Goal: Check status

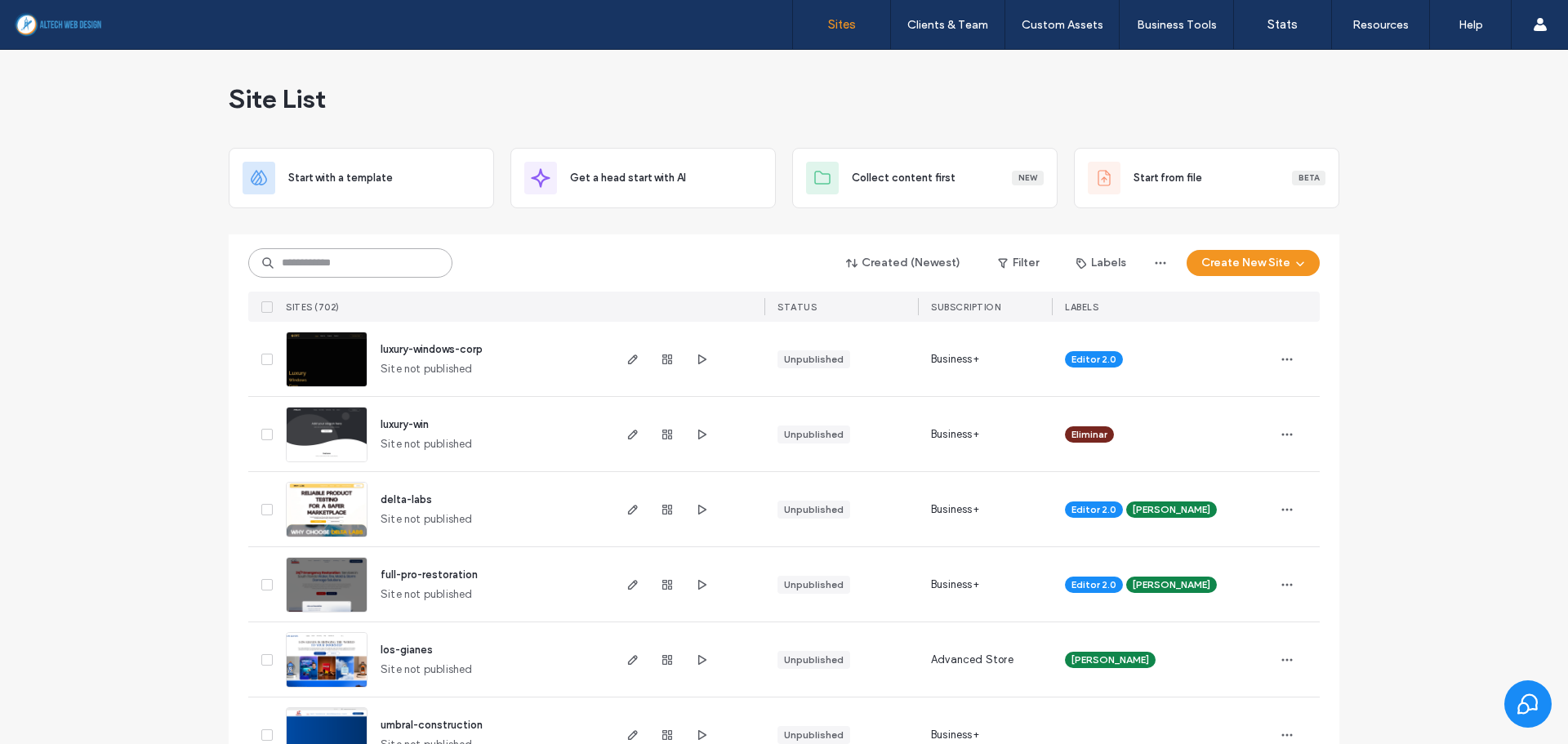
click at [327, 256] on input at bounding box center [350, 263] width 204 height 30
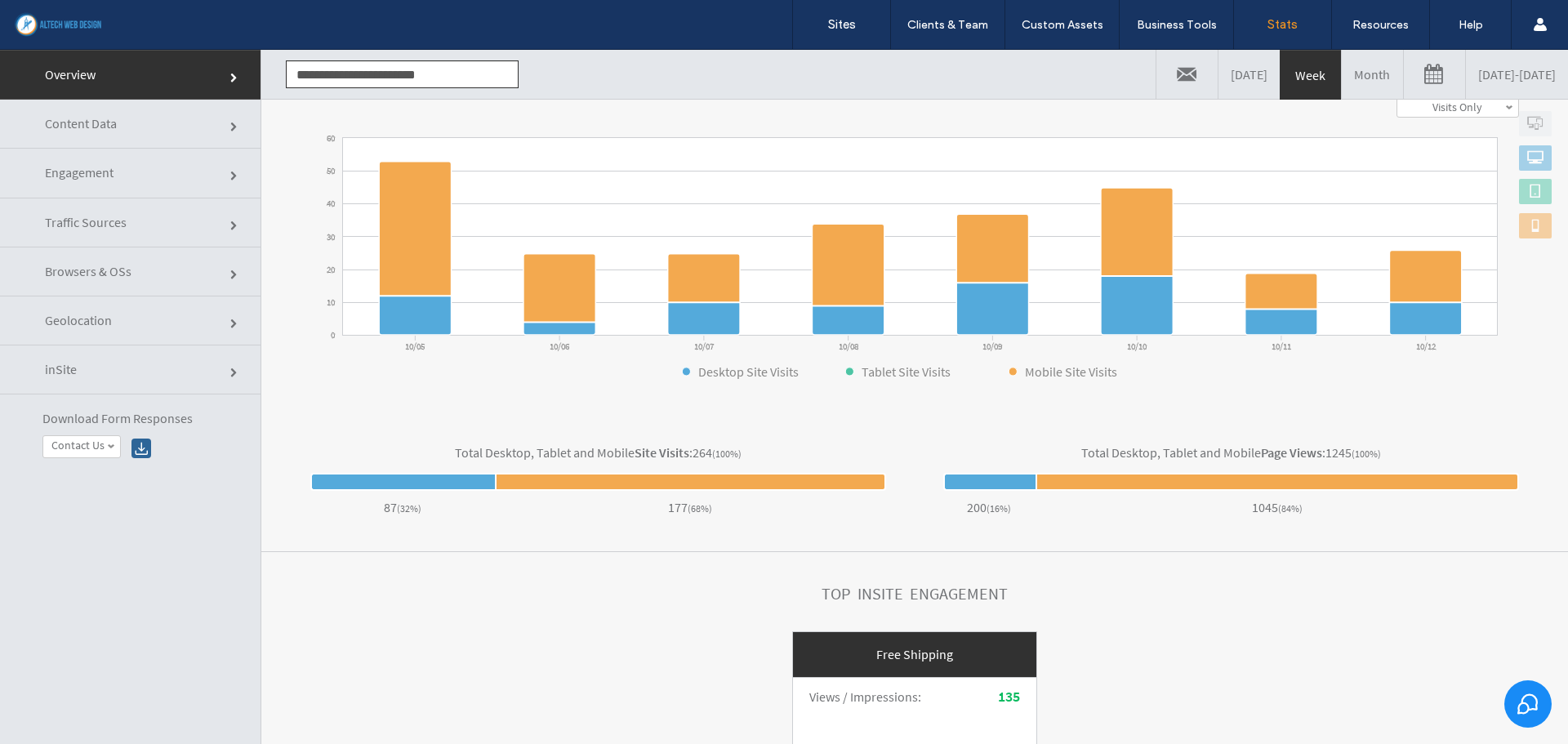
click at [74, 165] on span "Engagement" at bounding box center [79, 173] width 68 height 16
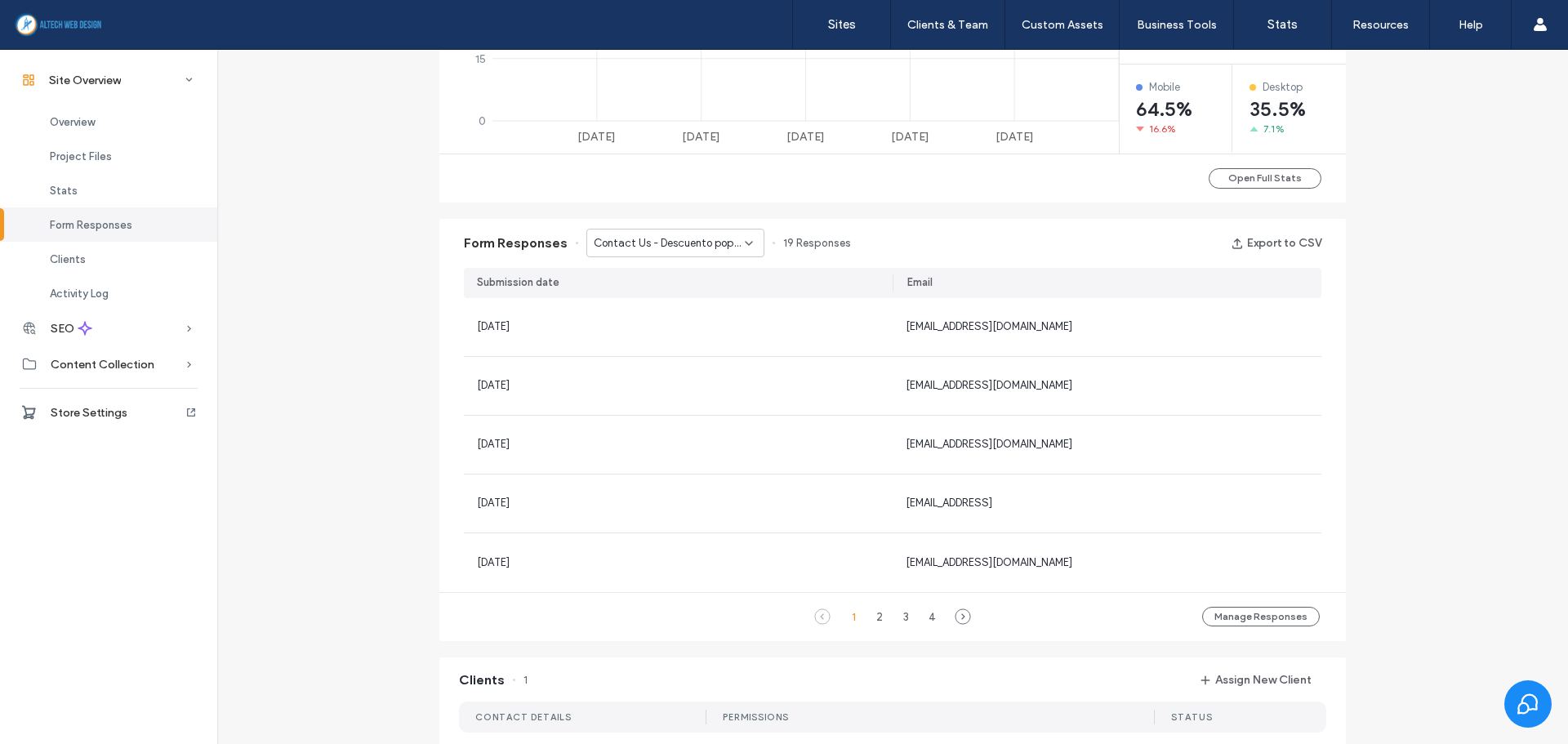
scroll to position [481, 0]
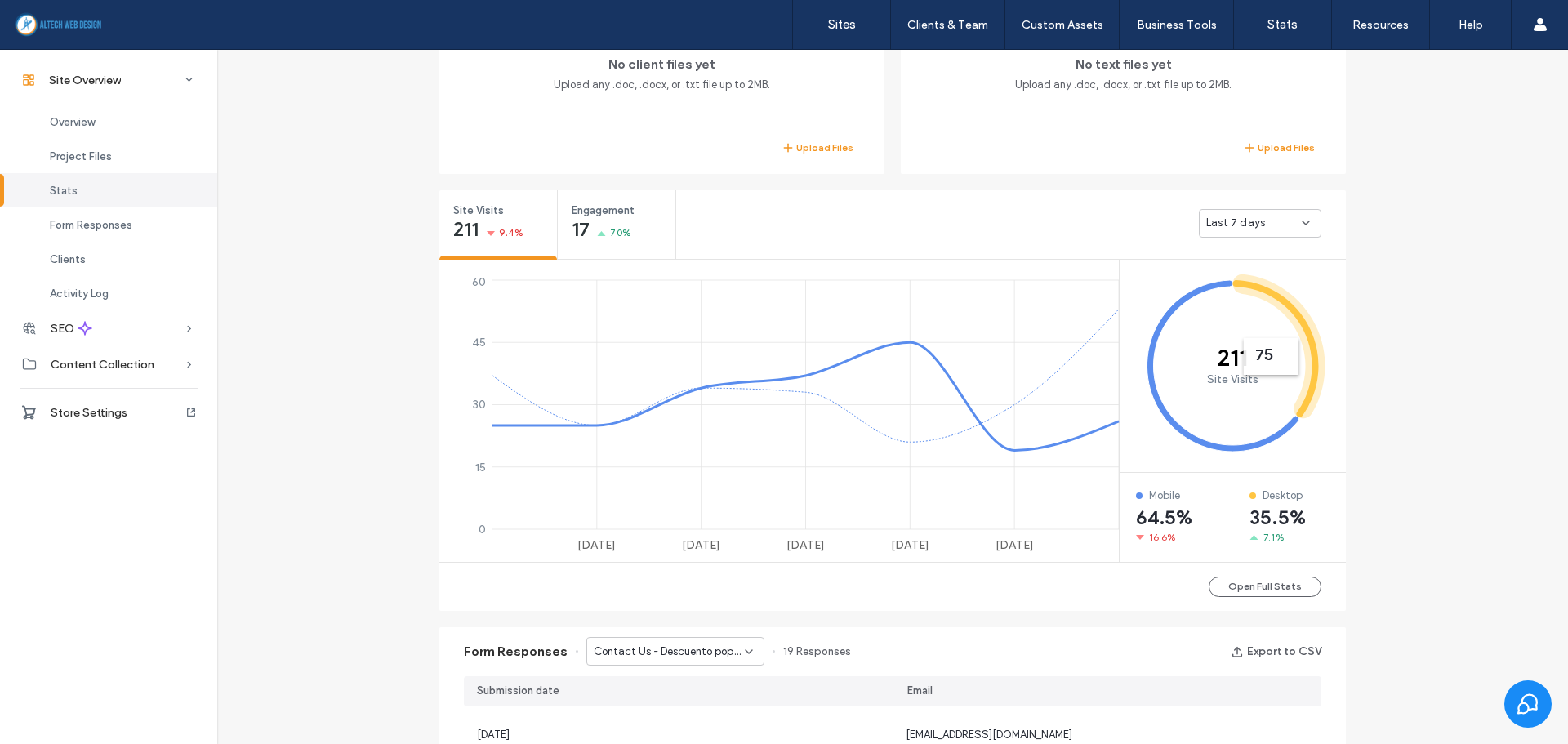
scroll to position [726, 0]
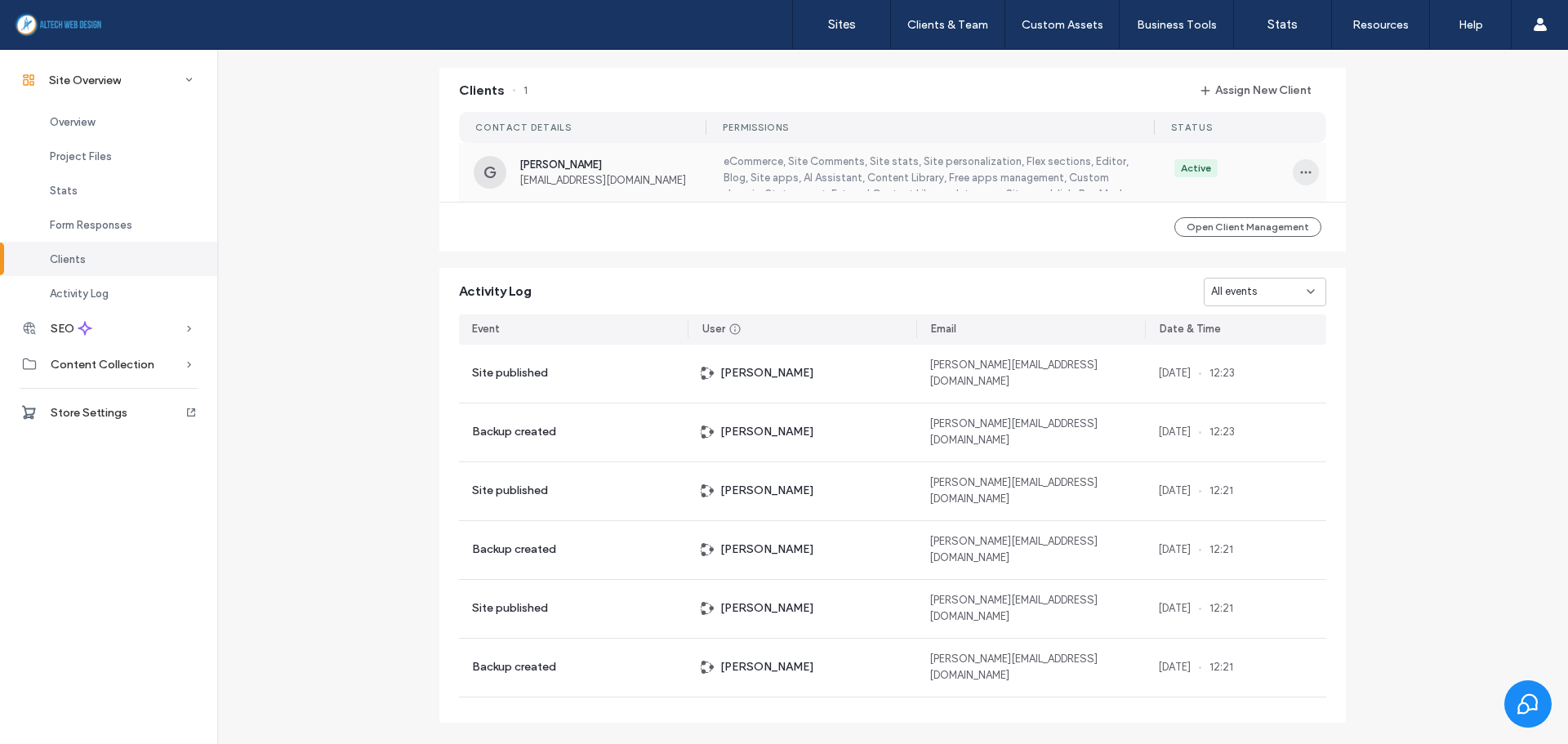
scroll to position [1509, 0]
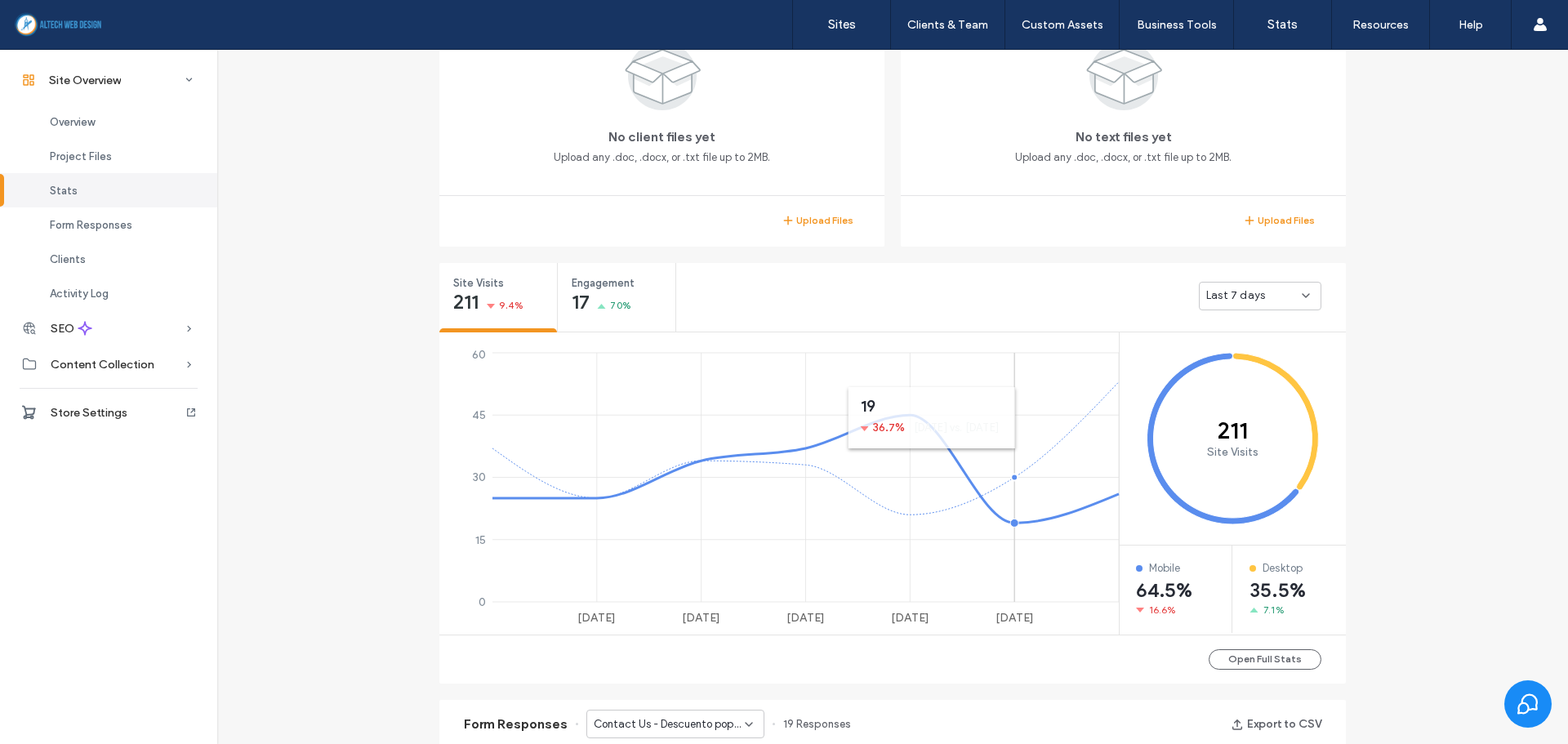
scroll to position [653, 0]
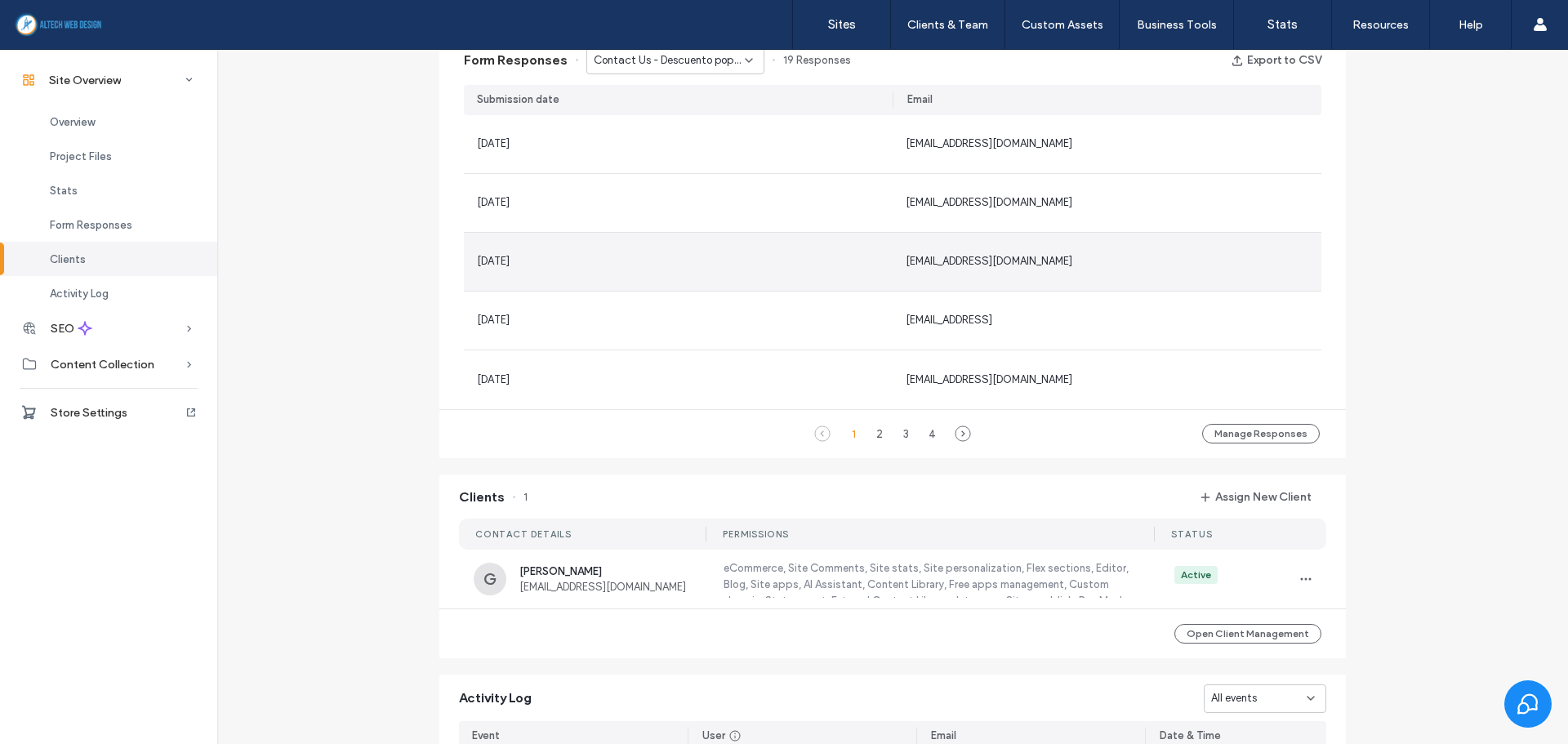
scroll to position [1225, 0]
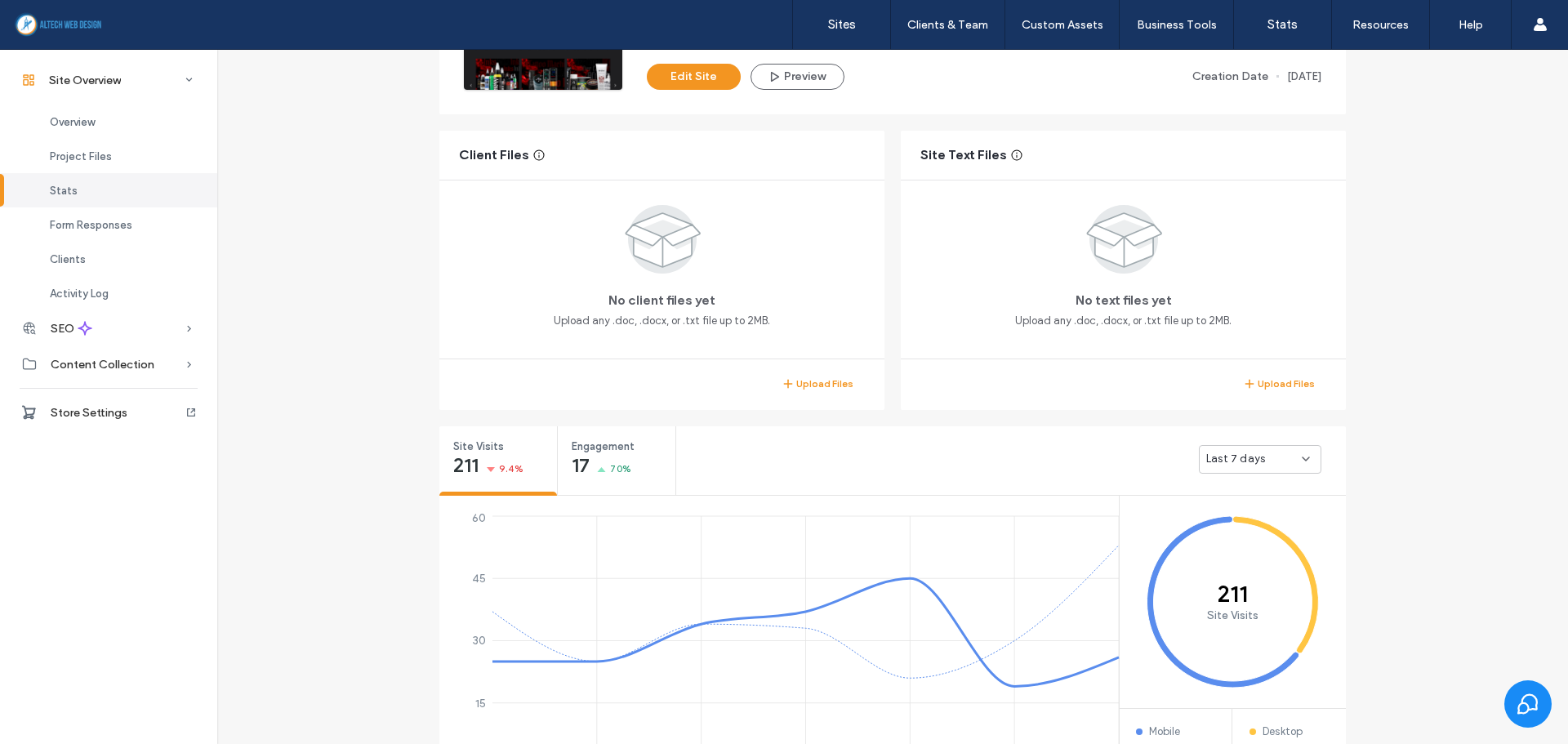
scroll to position [95, 0]
